Goal: Information Seeking & Learning: Learn about a topic

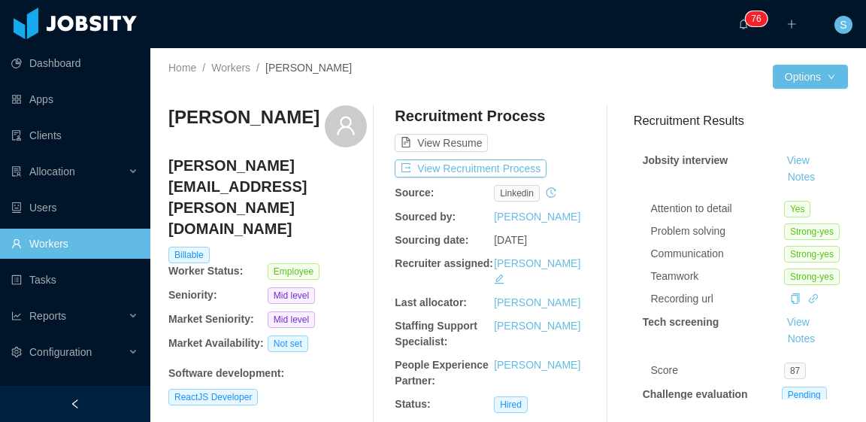
drag, startPoint x: 957, startPoint y: 5, endPoint x: 552, endPoint y: 107, distance: 417.6
click at [549, 108] on div "View Resume" at bounding box center [494, 128] width 198 height 47
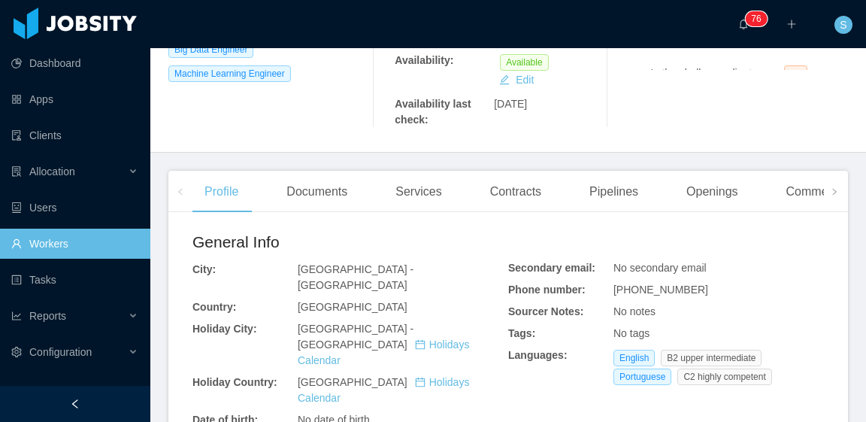
scroll to position [451, 0]
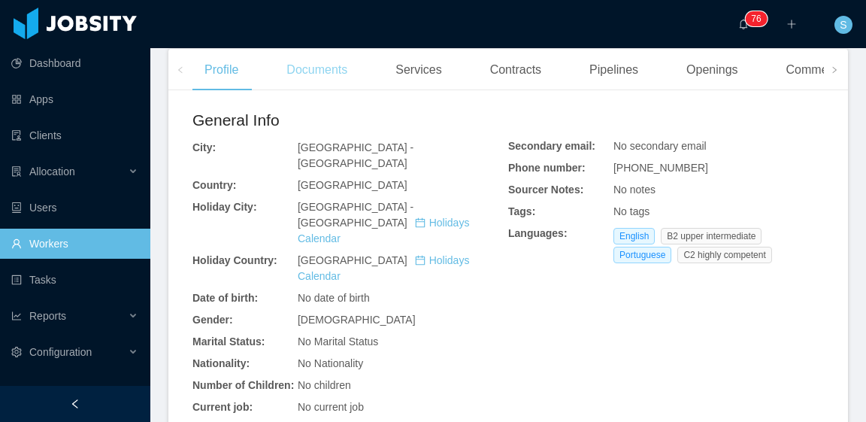
click at [320, 57] on div "Documents" at bounding box center [316, 70] width 85 height 42
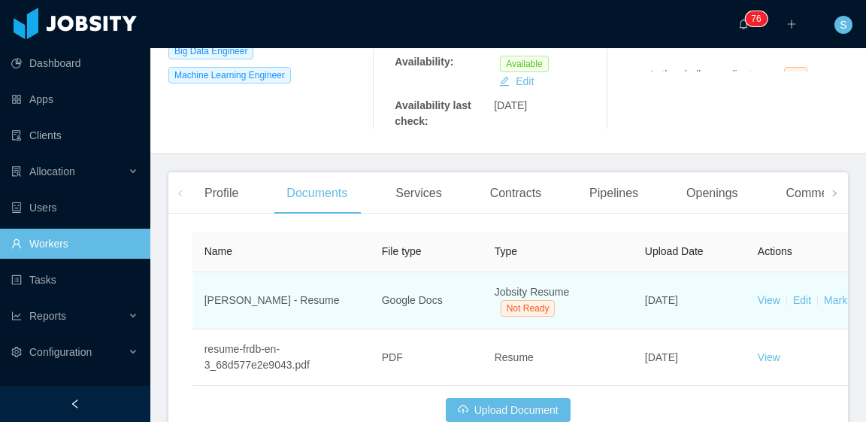
scroll to position [404, 0]
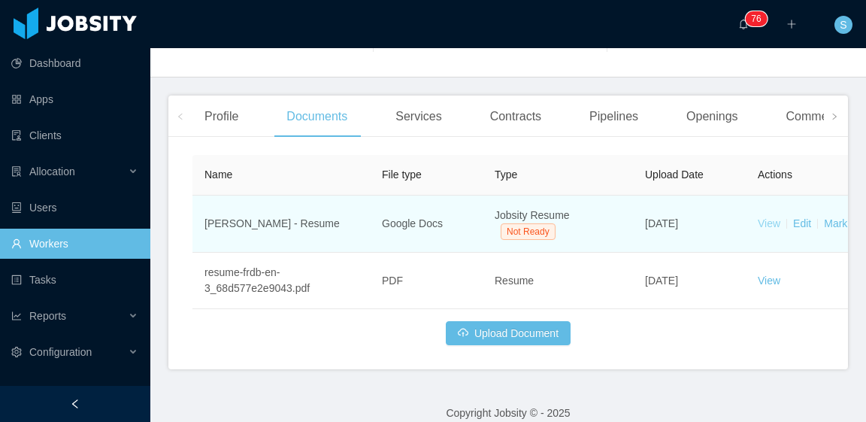
click at [768, 217] on link "View" at bounding box center [769, 223] width 23 height 12
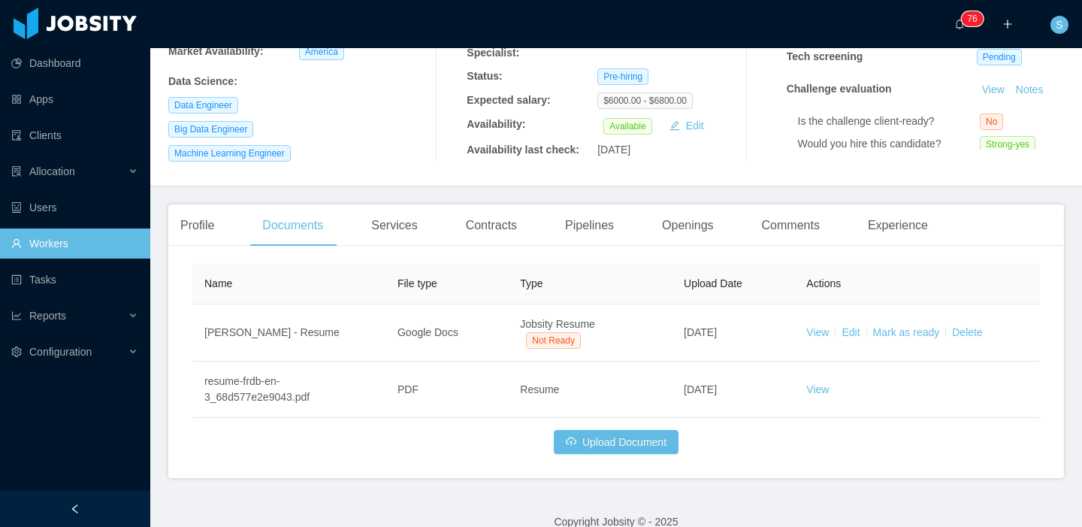
scroll to position [250, 0]
drag, startPoint x: 818, startPoint y: 2, endPoint x: 728, endPoint y: 433, distance: 440.0
click at [728, 421] on div "Name File type Type Upload Date Actions Fábio R. D. de Barros - Resume Google D…" at bounding box center [616, 358] width 848 height 190
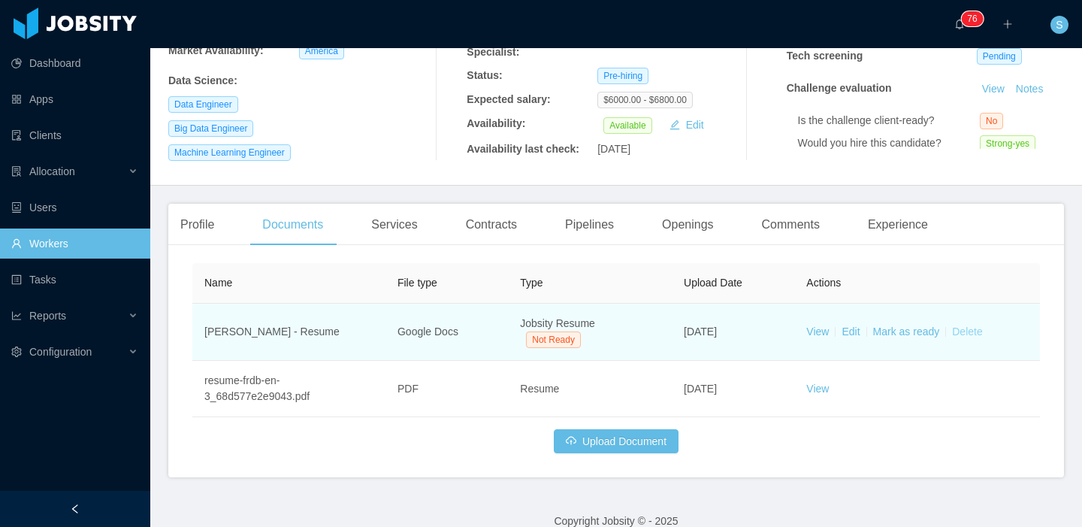
click at [865, 325] on link "Delete" at bounding box center [967, 331] width 30 height 12
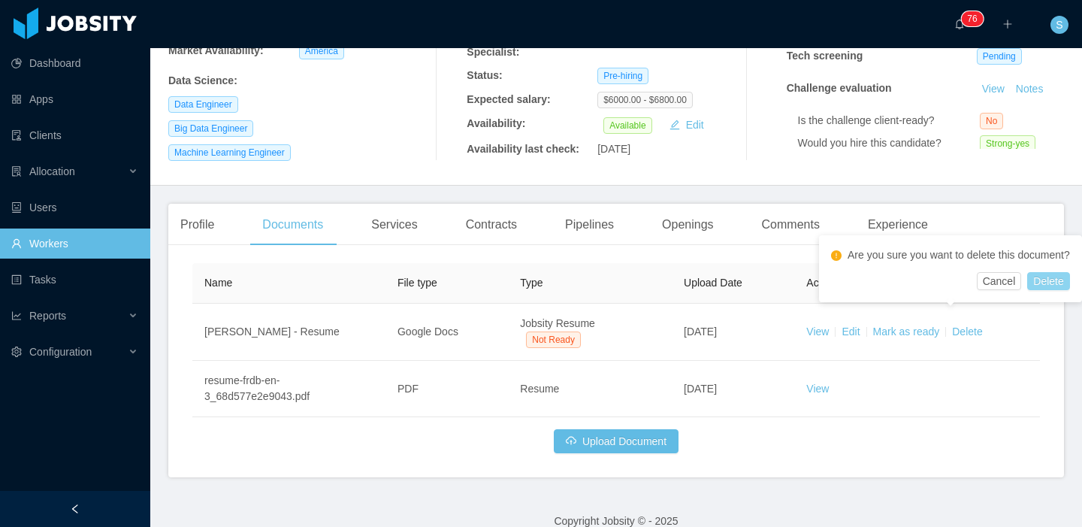
click at [865, 290] on button "Delete" at bounding box center [1048, 281] width 42 height 18
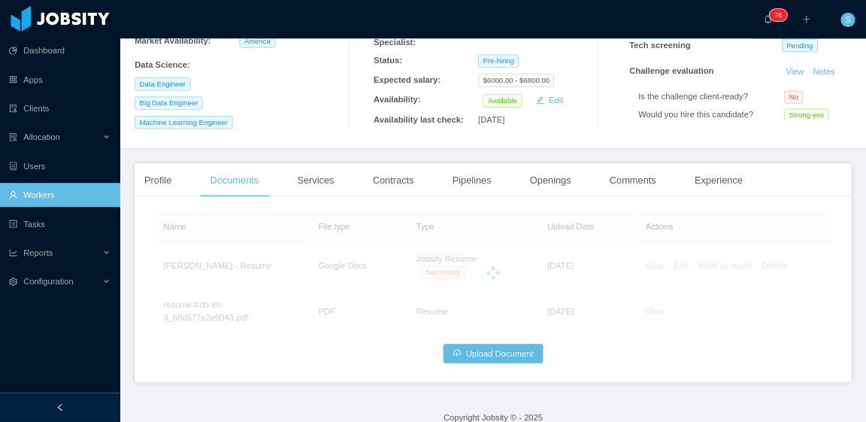
scroll to position [209, 0]
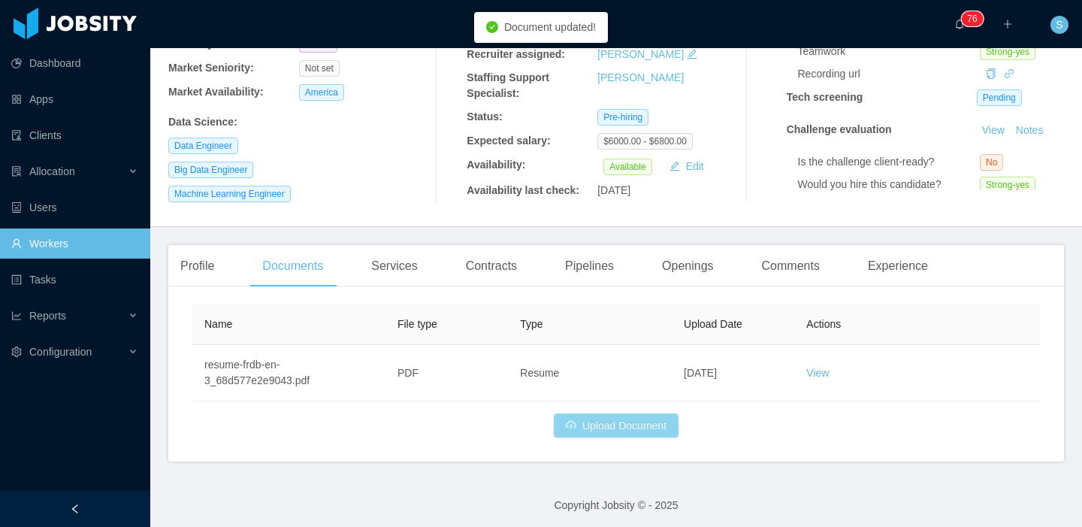
click at [662, 421] on button "Upload Document" at bounding box center [616, 425] width 125 height 24
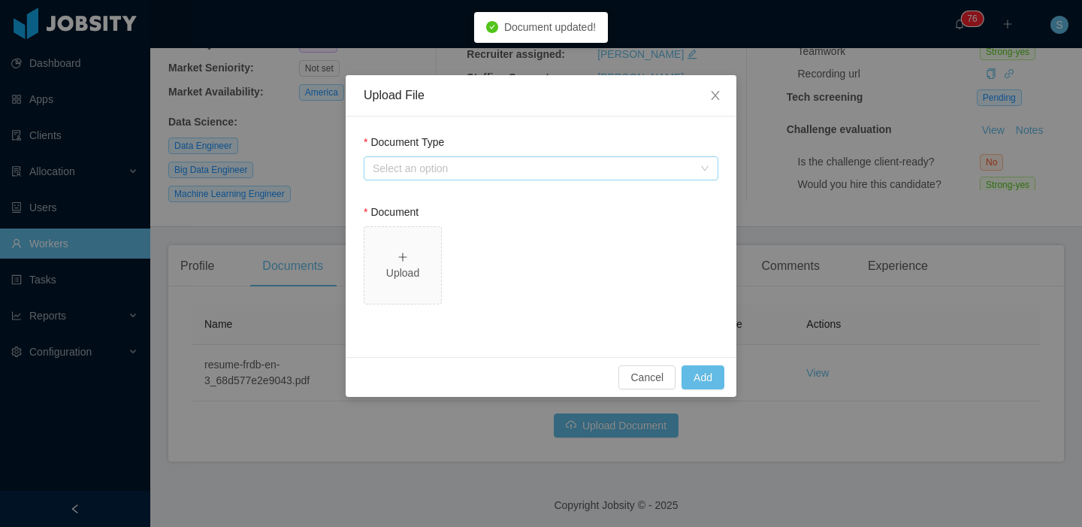
click at [499, 174] on div "Select an option" at bounding box center [533, 168] width 320 height 15
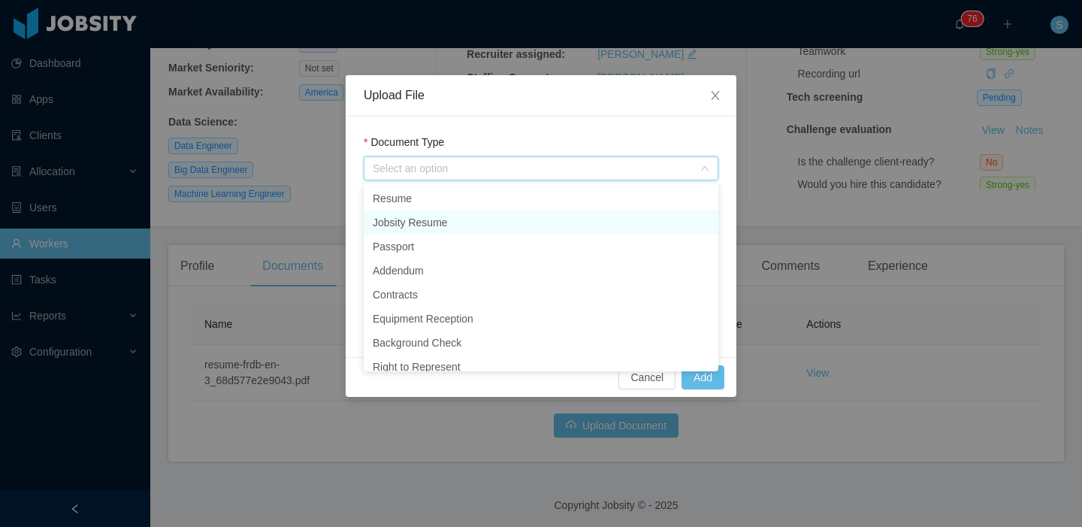
click at [473, 228] on li "Jobsity Resume" at bounding box center [541, 222] width 355 height 24
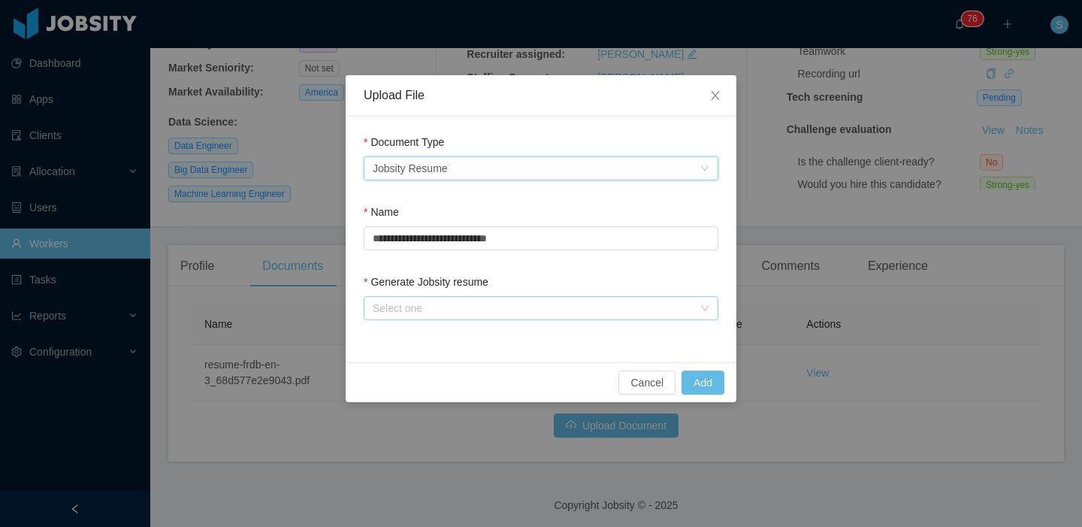
click at [469, 309] on div "Select one" at bounding box center [533, 308] width 320 height 15
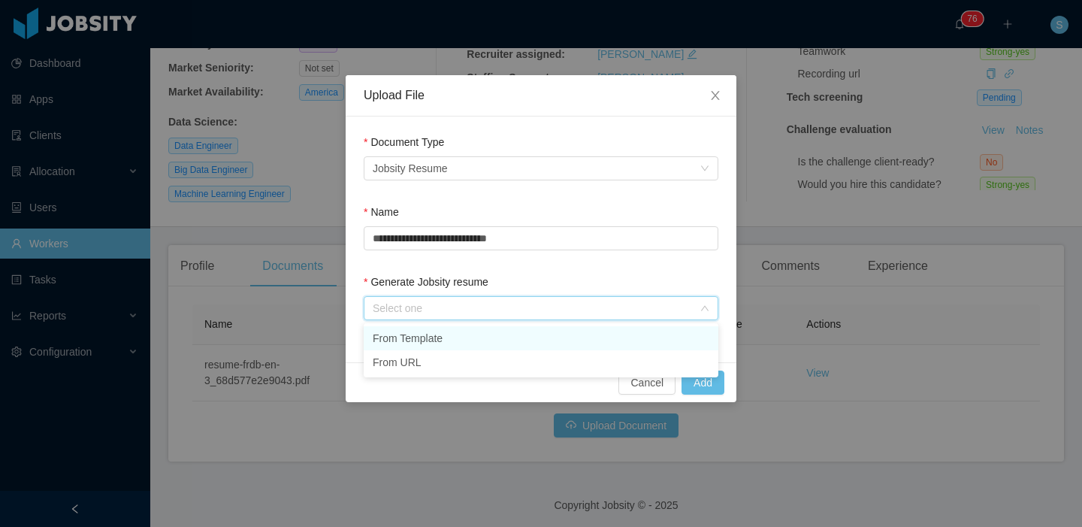
click at [471, 338] on li "From Template" at bounding box center [541, 338] width 355 height 24
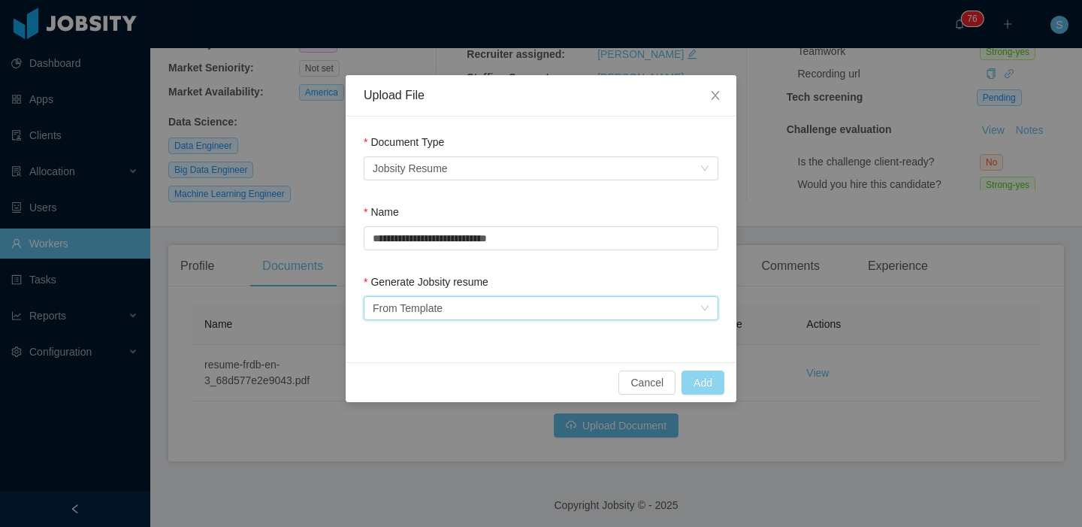
click at [706, 389] on button "Add" at bounding box center [703, 383] width 43 height 24
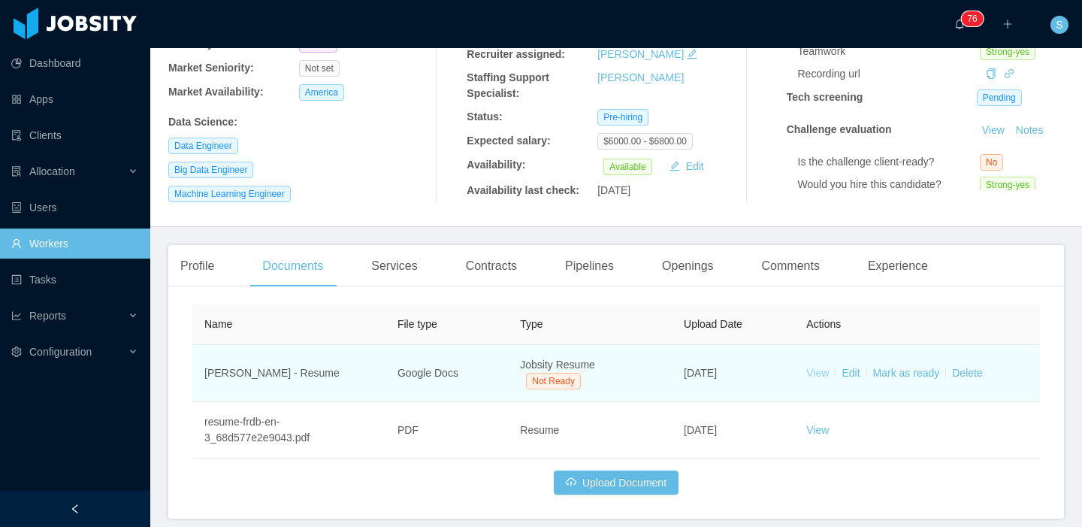
click at [807, 367] on link "View" at bounding box center [817, 373] width 23 height 12
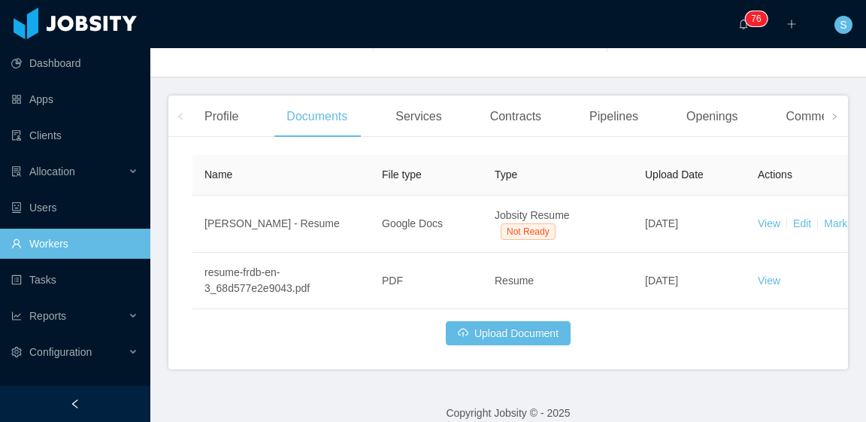
scroll to position [0, 0]
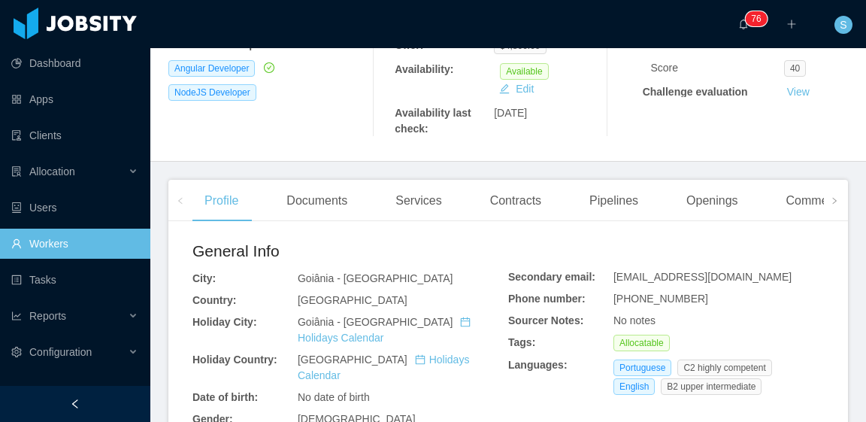
scroll to position [301, 0]
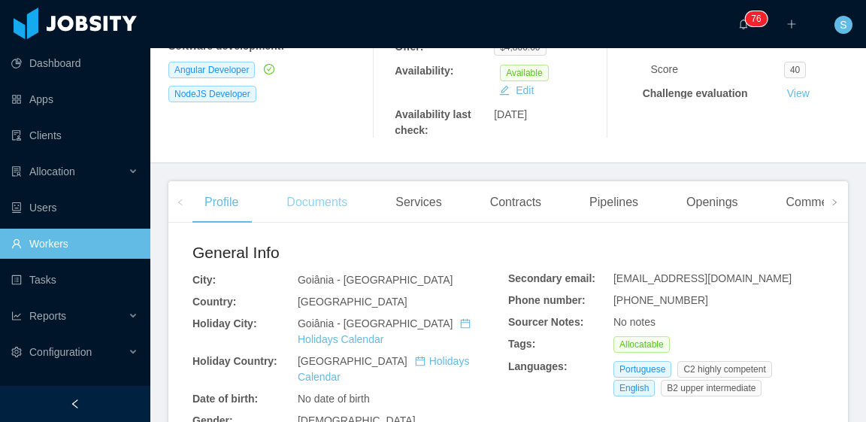
click at [313, 194] on div "Documents" at bounding box center [316, 202] width 85 height 42
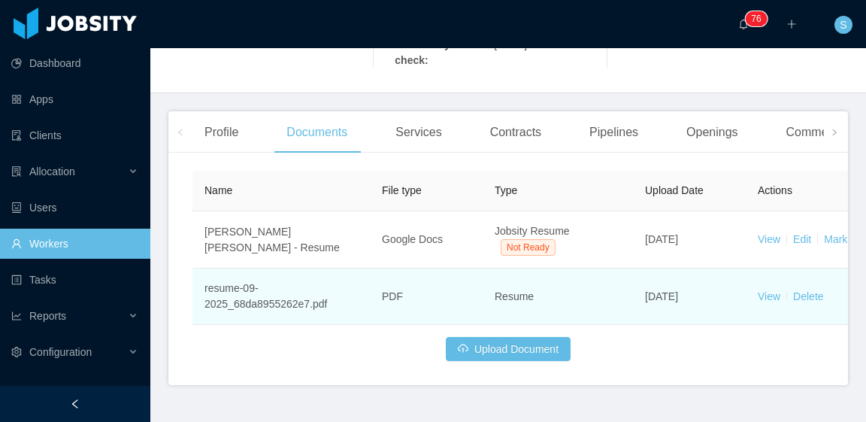
scroll to position [386, 0]
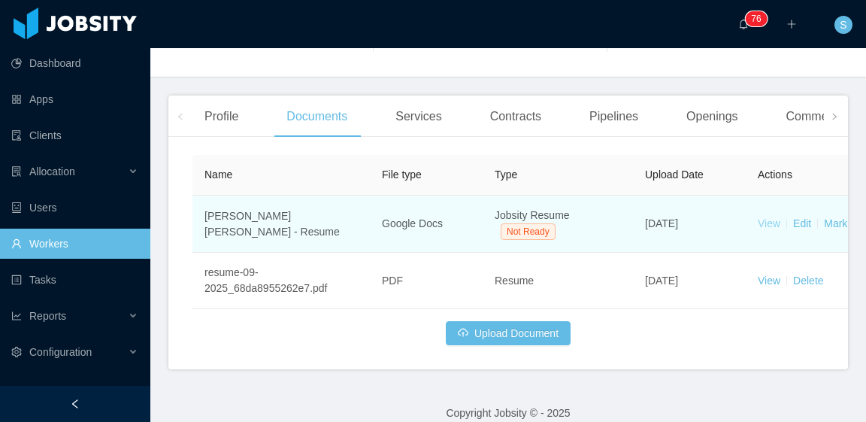
click at [763, 217] on link "View" at bounding box center [769, 223] width 23 height 12
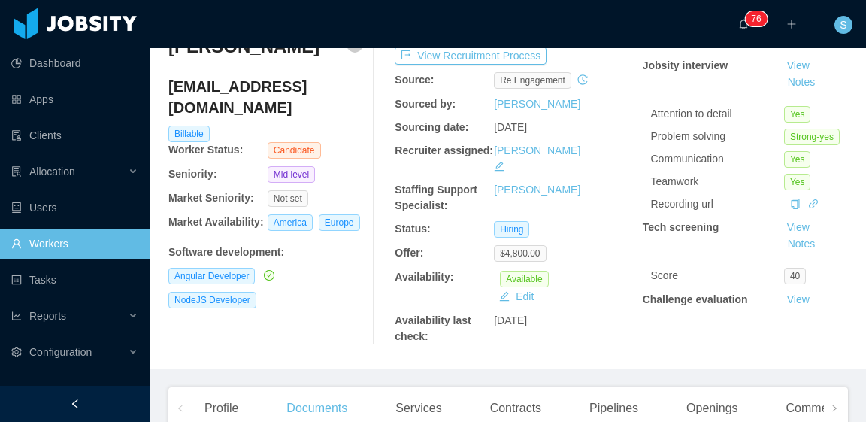
scroll to position [0, 0]
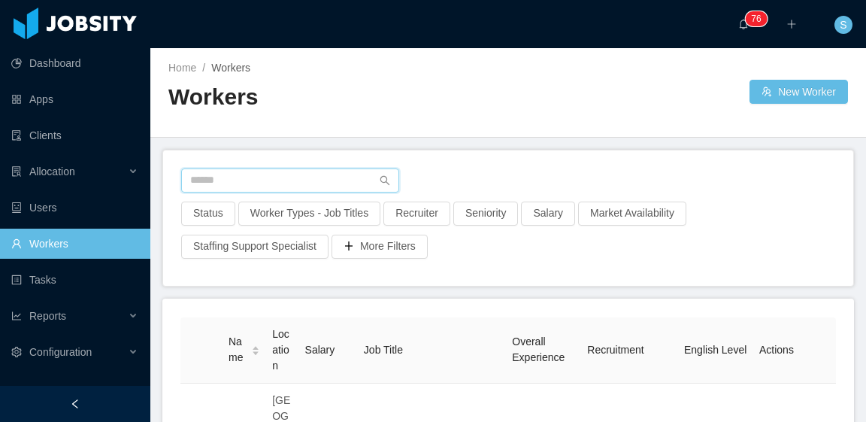
click at [307, 180] on input "text" at bounding box center [290, 180] width 218 height 24
paste input "**********"
type input "**********"
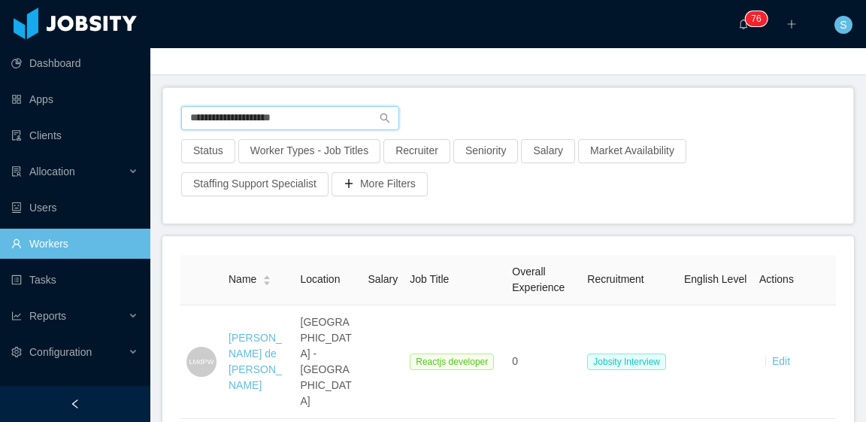
scroll to position [75, 0]
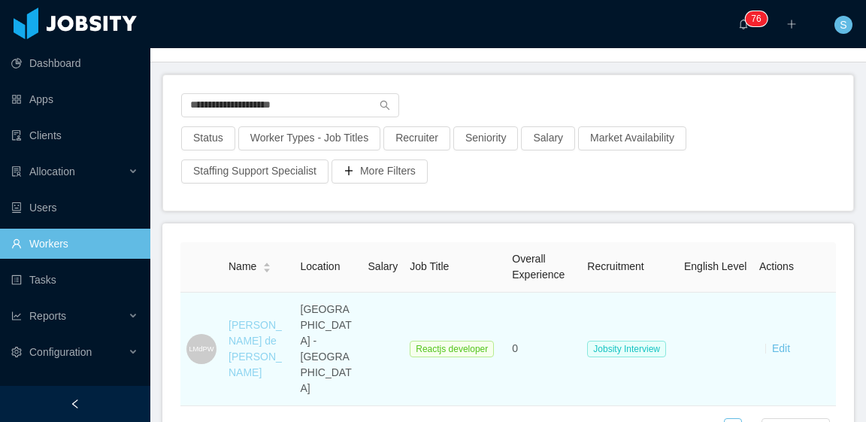
click at [256, 319] on link "[PERSON_NAME] de [PERSON_NAME]" at bounding box center [254, 348] width 53 height 59
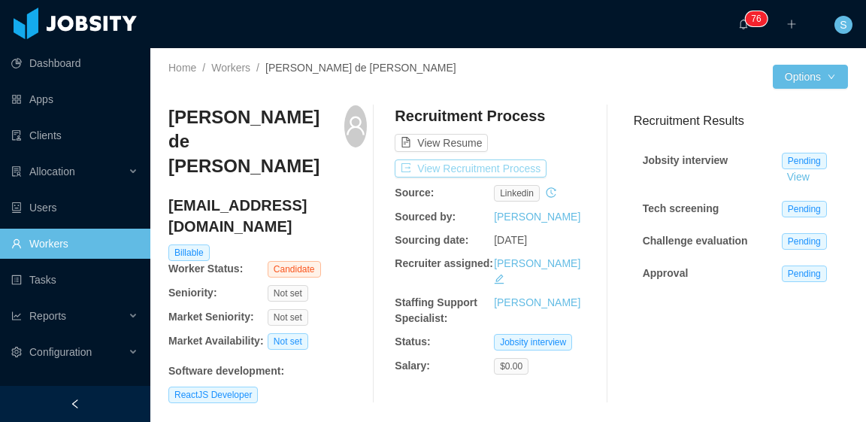
click at [485, 159] on button "View Recruitment Process" at bounding box center [471, 168] width 152 height 18
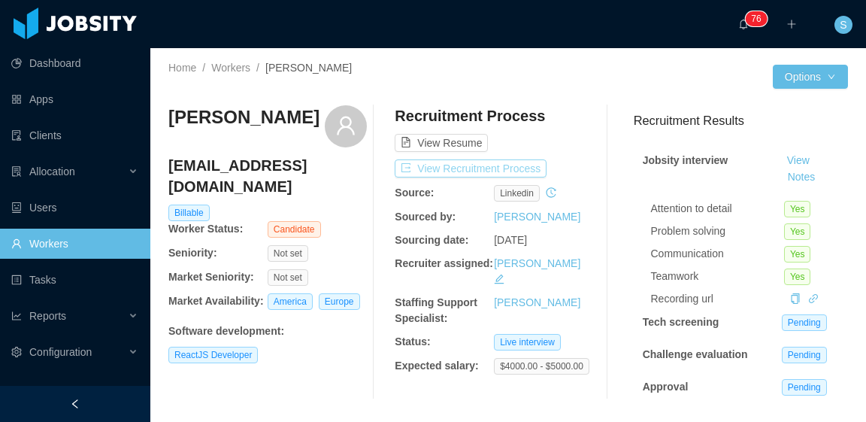
click at [514, 171] on button "View Recruitment Process" at bounding box center [471, 168] width 152 height 18
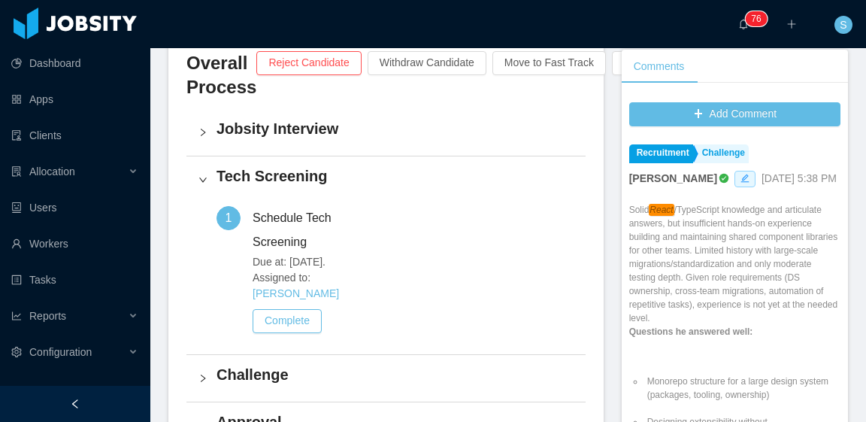
drag, startPoint x: 714, startPoint y: 280, endPoint x: 637, endPoint y: 234, distance: 90.4
copy div "Solid React /TypeScript knowledge and articulate answers, but insufficient hand…"
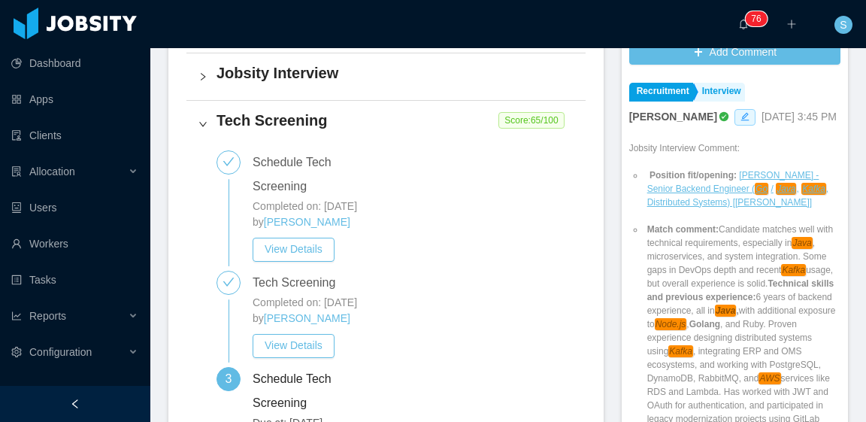
scroll to position [827, 0]
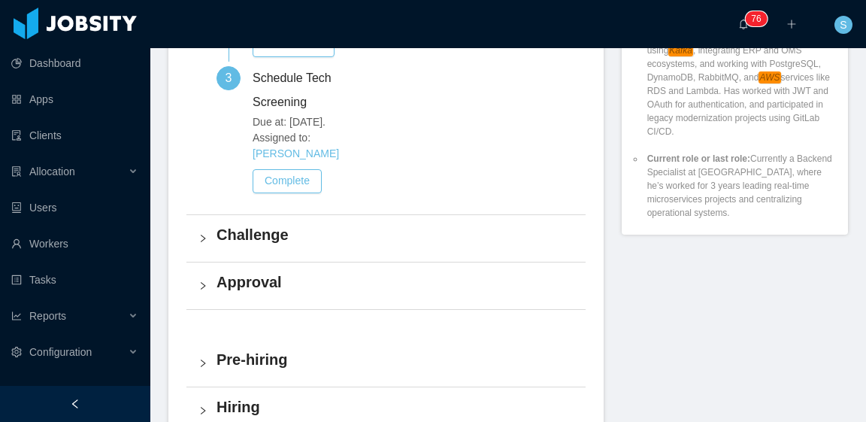
click at [449, 245] on h4 "Challenge" at bounding box center [394, 234] width 357 height 21
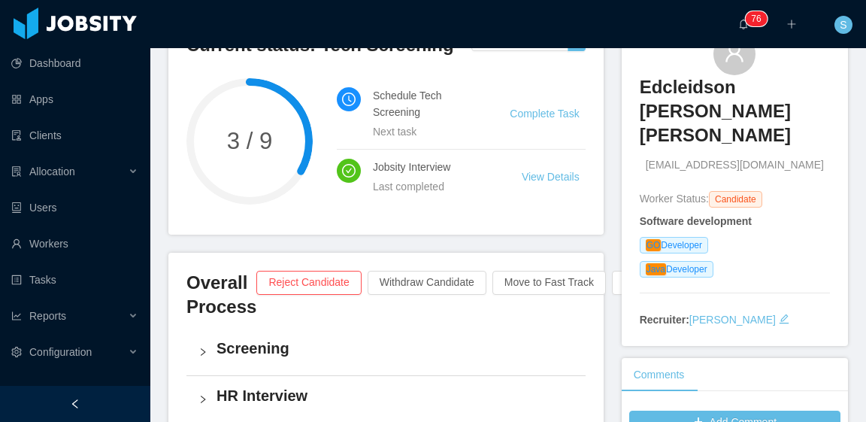
scroll to position [0, 0]
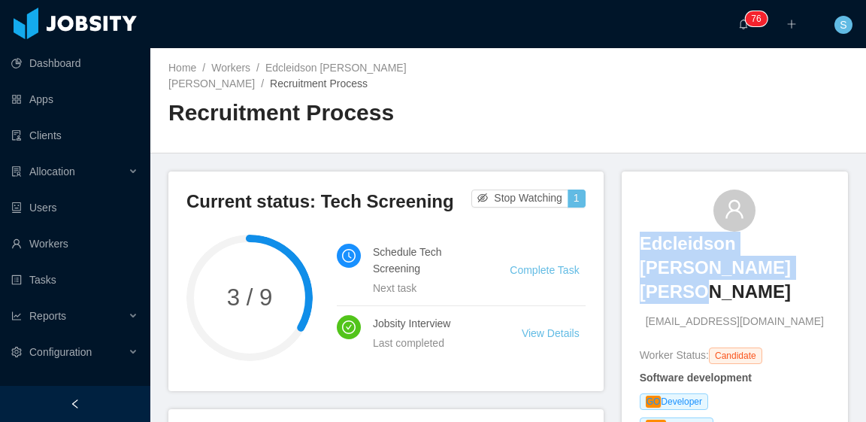
drag, startPoint x: 632, startPoint y: 235, endPoint x: 761, endPoint y: 268, distance: 133.6
click at [761, 268] on div "Edcleidson [PERSON_NAME] [PERSON_NAME] [EMAIL_ADDRESS][DOMAIN_NAME] Worker Stat…" at bounding box center [735, 336] width 226 height 331
copy h3 "Edcleidson Souza Cardoso Júnior"
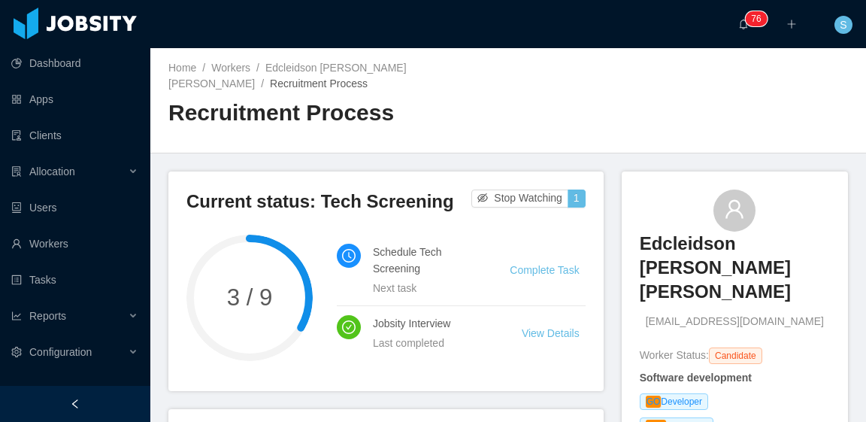
click at [618, 138] on div "Home / Workers / Edcleidson Souza Cardoso Júnior / Recruitment Process / Recrui…" at bounding box center [508, 100] width 716 height 105
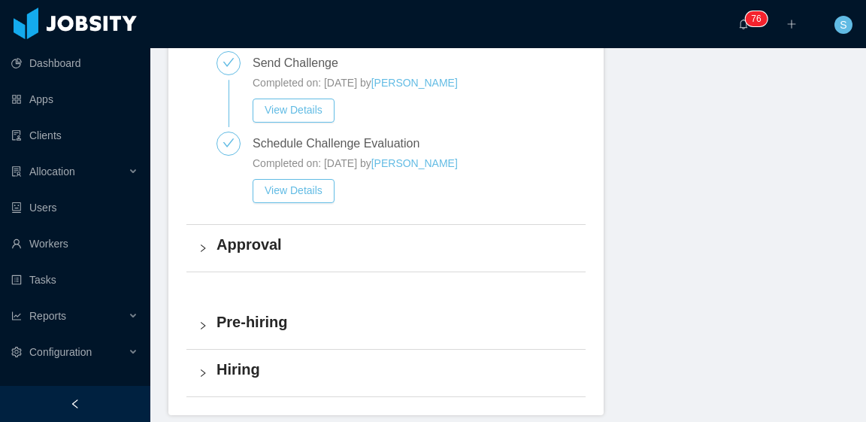
scroll to position [977, 0]
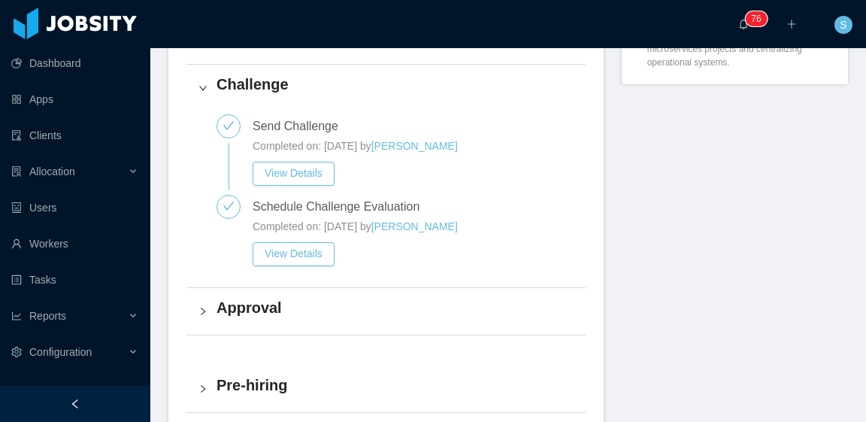
click at [262, 318] on h4 "Approval" at bounding box center [394, 307] width 357 height 21
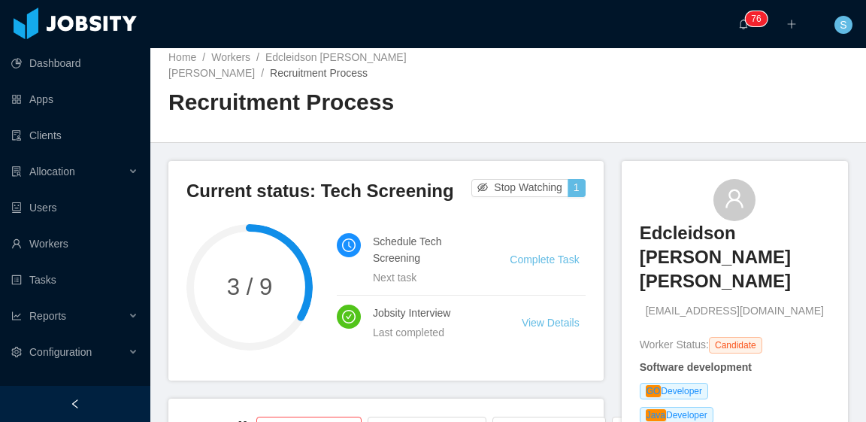
scroll to position [0, 0]
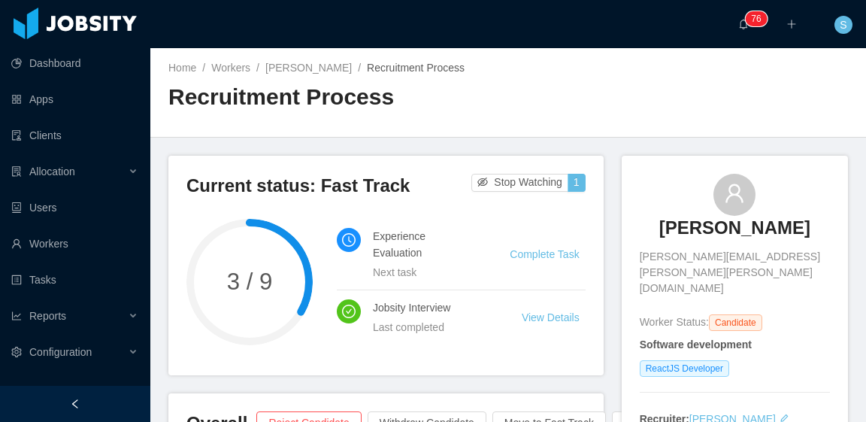
scroll to position [75, 0]
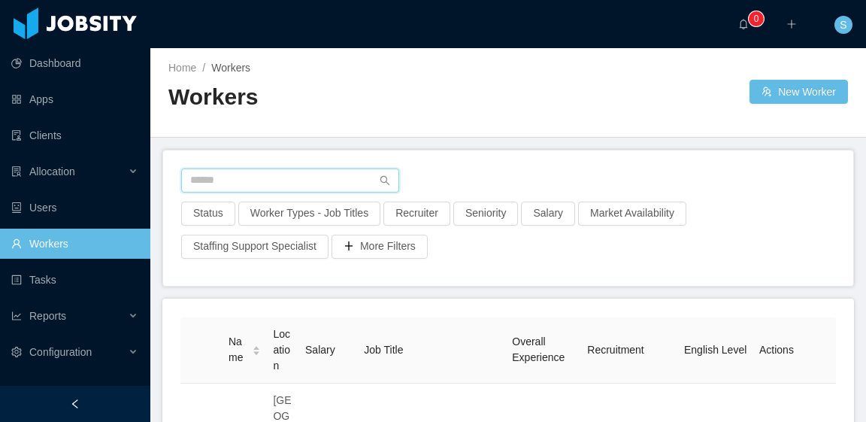
click at [299, 173] on input "text" at bounding box center [290, 180] width 218 height 24
paste input "**********"
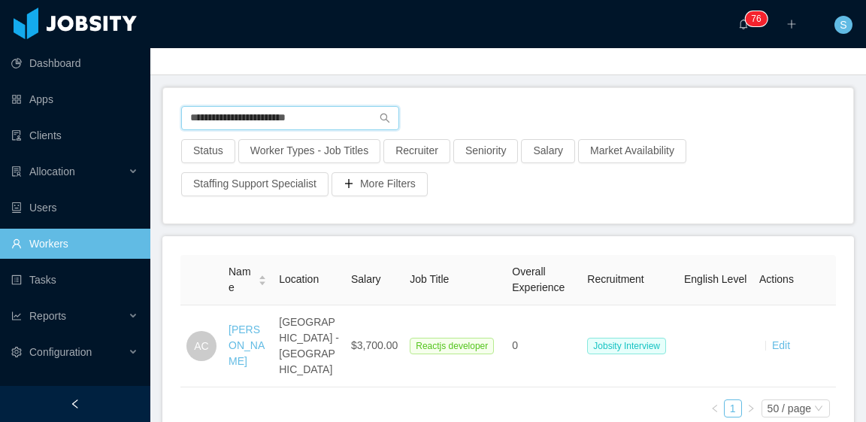
scroll to position [75, 0]
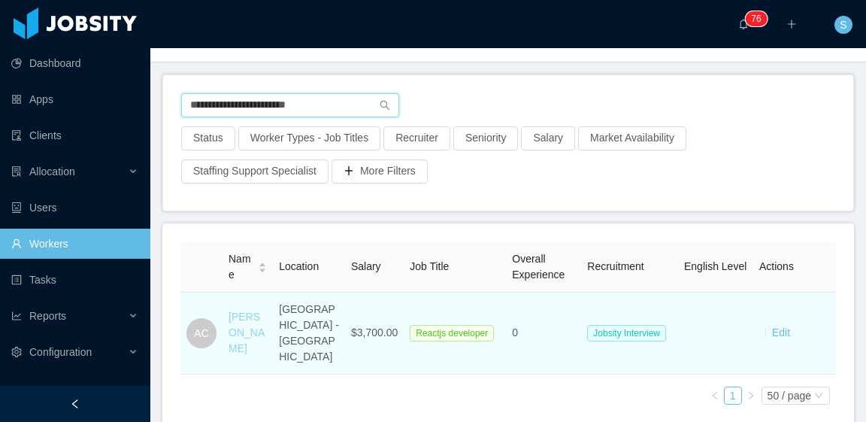
type input "**********"
click at [242, 313] on link "[PERSON_NAME]" at bounding box center [246, 332] width 36 height 44
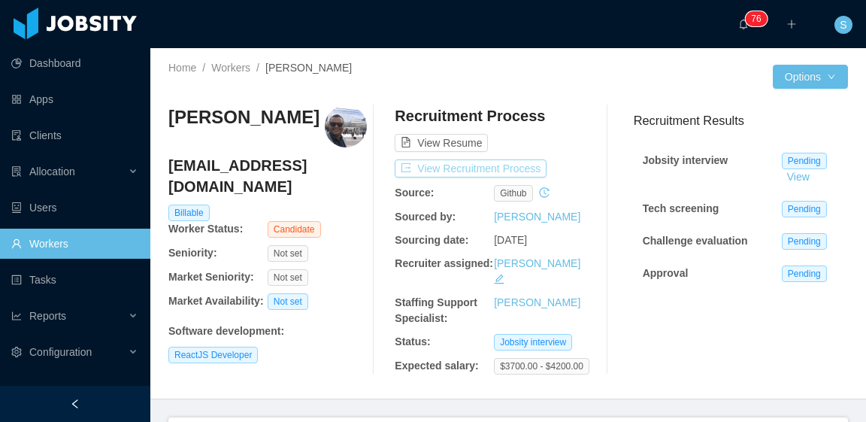
click at [516, 165] on button "View Recruitment Process" at bounding box center [471, 168] width 152 height 18
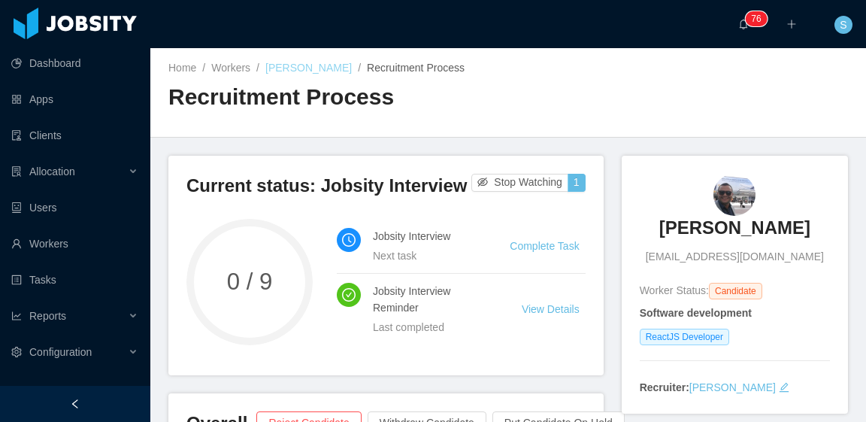
click at [291, 69] on link "Andy Castro" at bounding box center [308, 68] width 86 height 12
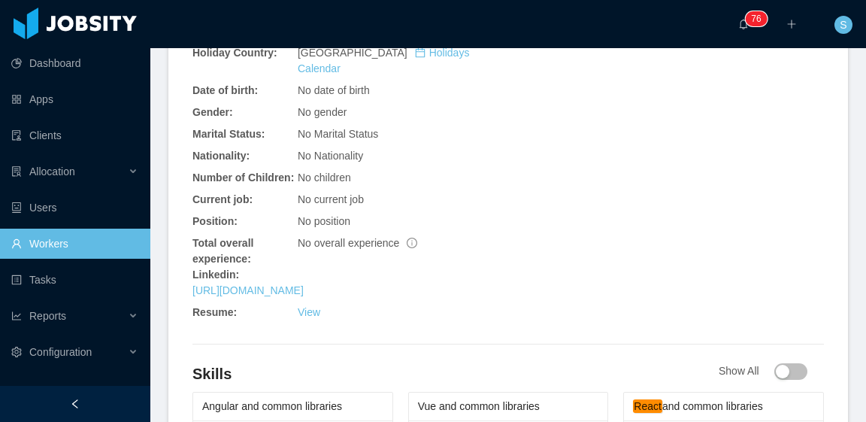
scroll to position [570, 0]
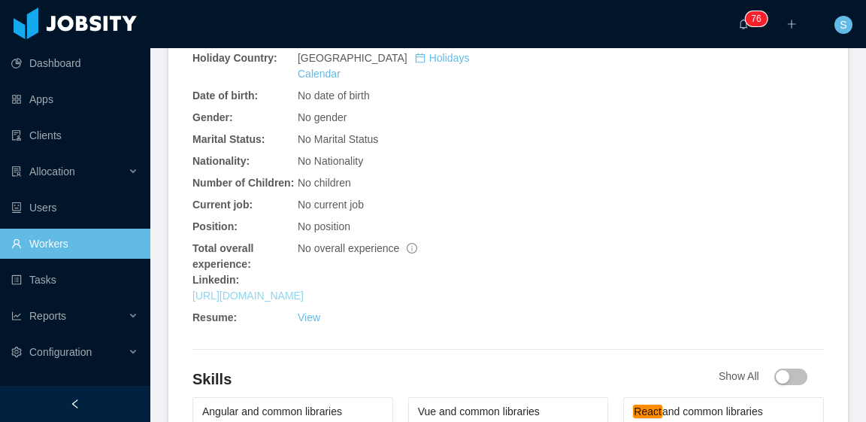
click at [304, 289] on link "https://www.linkedin.com/in/andypcastro" at bounding box center [247, 295] width 111 height 12
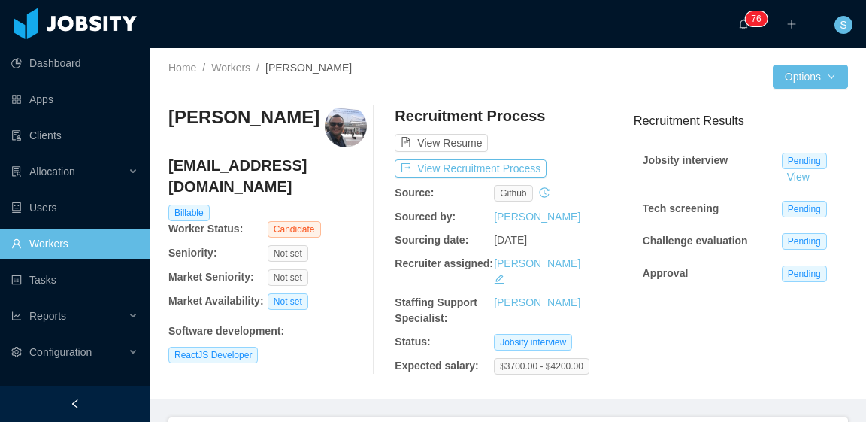
scroll to position [0, 0]
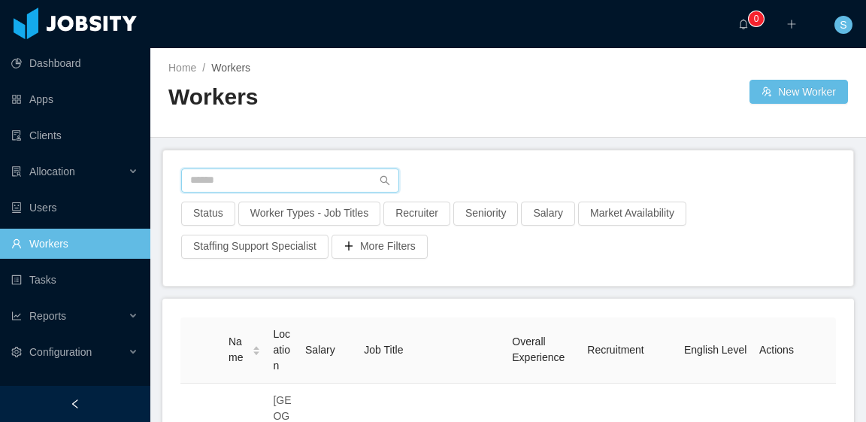
click at [289, 177] on input "text" at bounding box center [290, 180] width 218 height 24
paste input "**********"
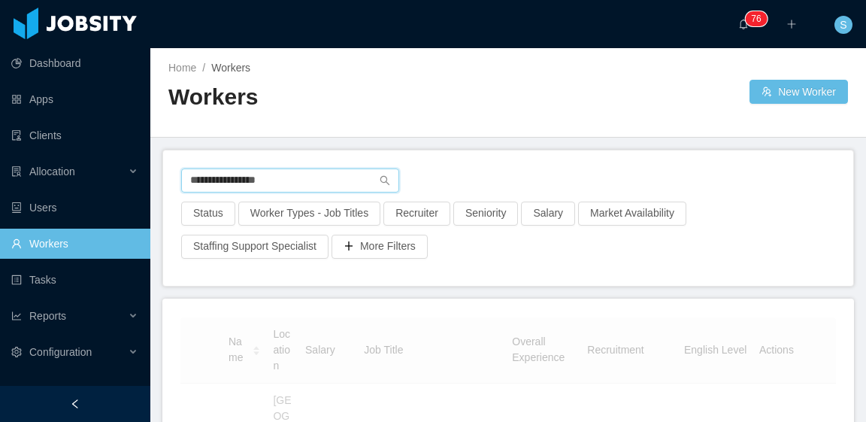
type input "**********"
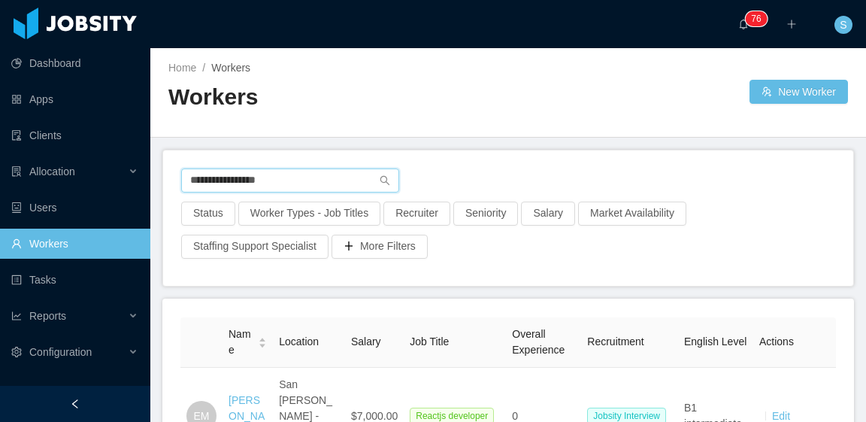
scroll to position [75, 0]
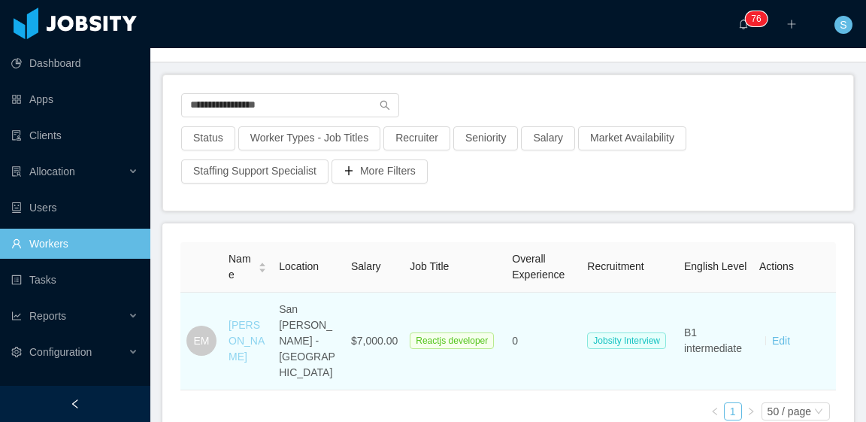
click at [251, 325] on link "[PERSON_NAME]" at bounding box center [246, 341] width 36 height 44
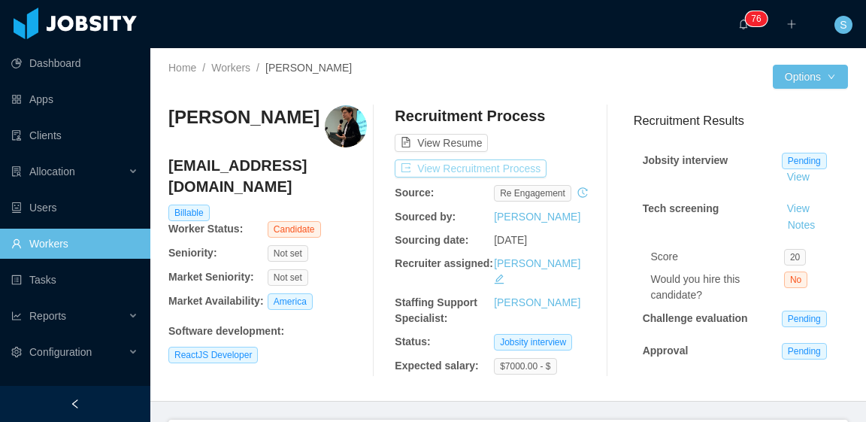
click at [500, 170] on button "View Recruitment Process" at bounding box center [471, 168] width 152 height 18
